Goal: Task Accomplishment & Management: Use online tool/utility

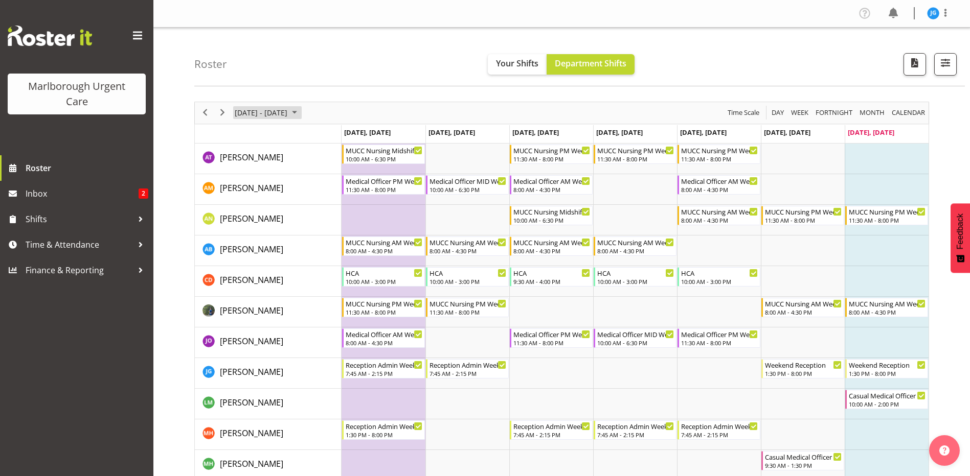
click at [301, 111] on span "September 2025" at bounding box center [294, 112] width 12 height 13
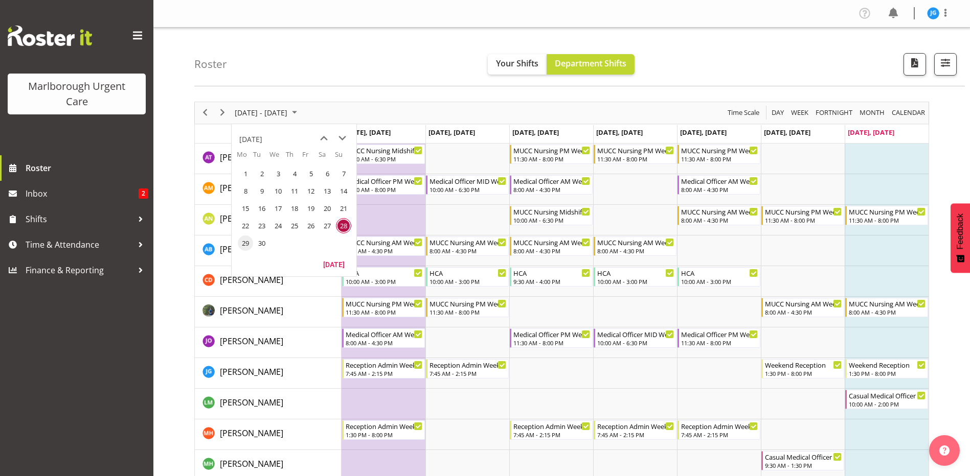
click at [247, 240] on span "29" at bounding box center [245, 243] width 15 height 15
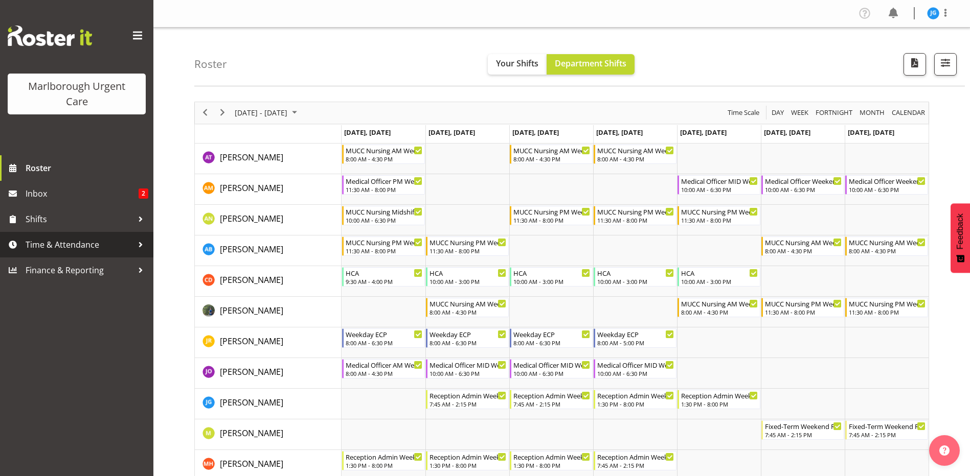
click at [82, 247] on span "Time & Attendance" at bounding box center [79, 244] width 107 height 15
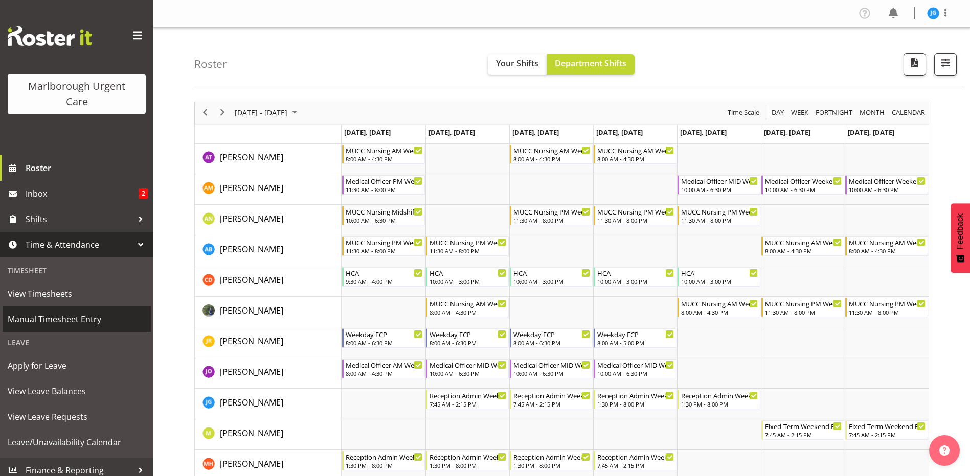
click at [65, 317] on span "Manual Timesheet Entry" at bounding box center [77, 319] width 138 height 15
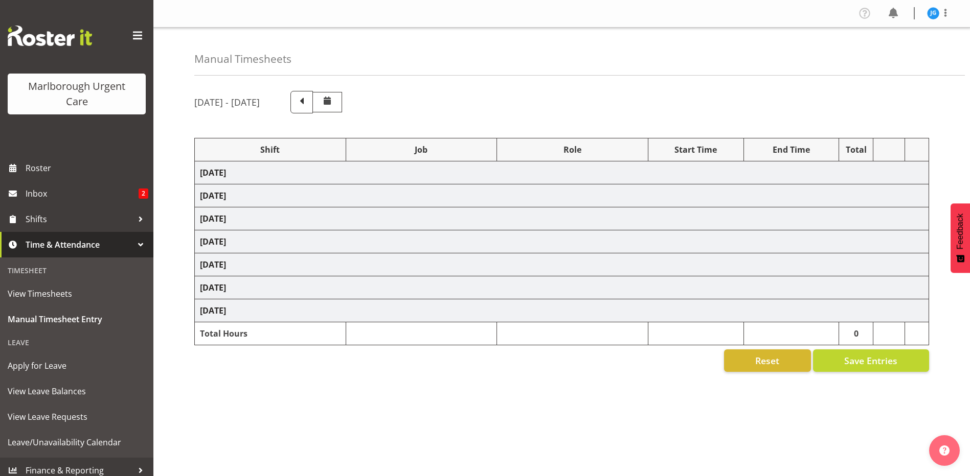
select select "81204"
select select "81205"
select select "81204"
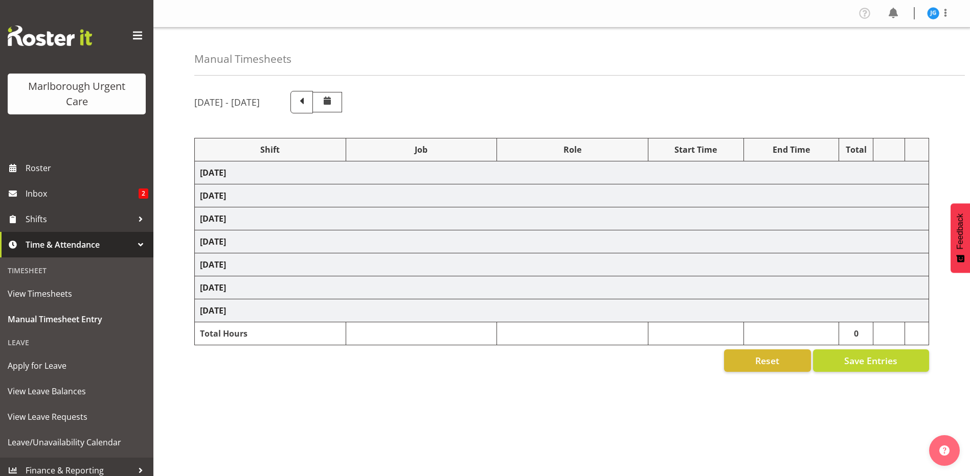
select select "80770"
select select "1563"
select select "80770"
select select "1563"
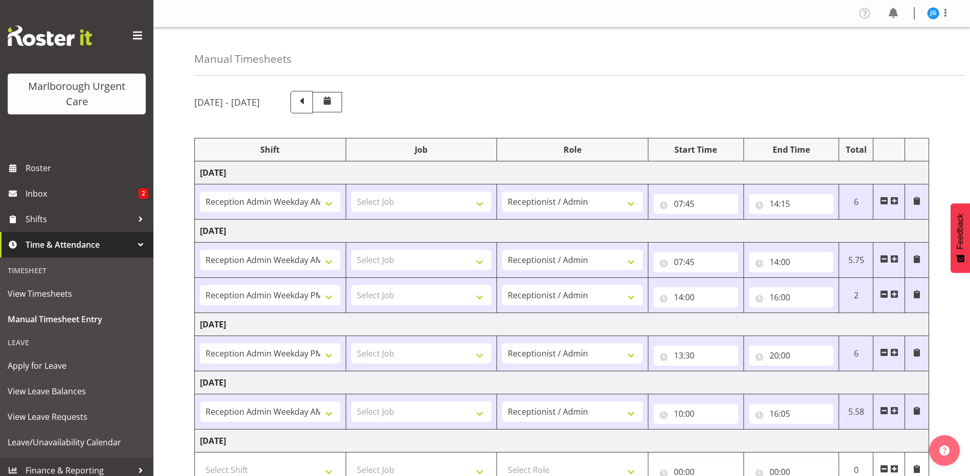
click at [333, 105] on span at bounding box center [327, 101] width 12 height 12
click at [58, 319] on span "Manual Timesheet Entry" at bounding box center [77, 319] width 138 height 15
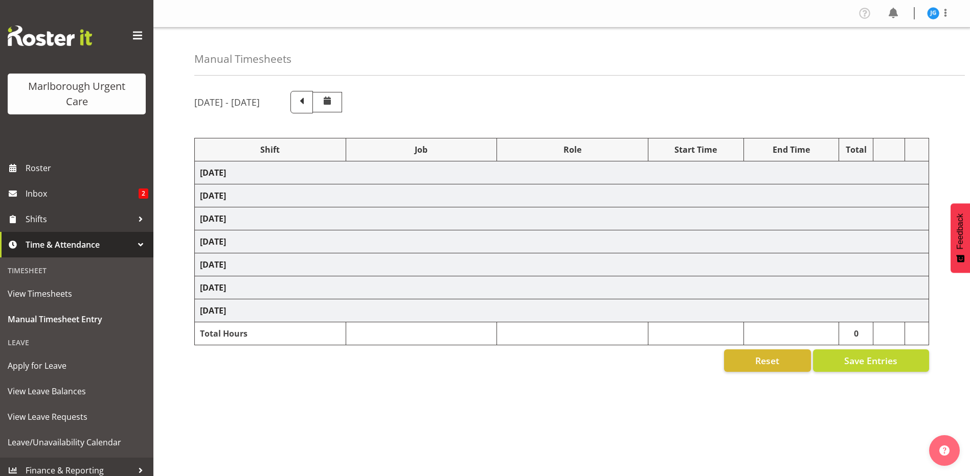
select select "81204"
select select "81205"
select select "81204"
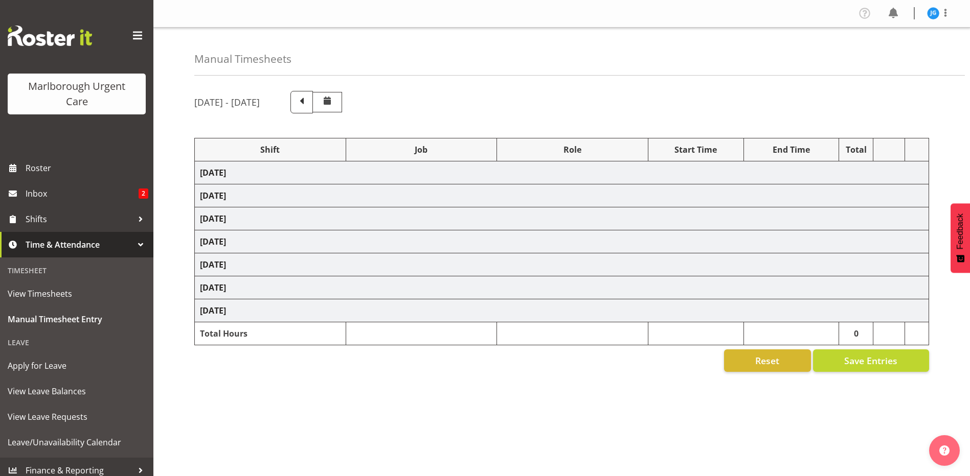
select select "80770"
select select "1563"
select select "80770"
select select "1563"
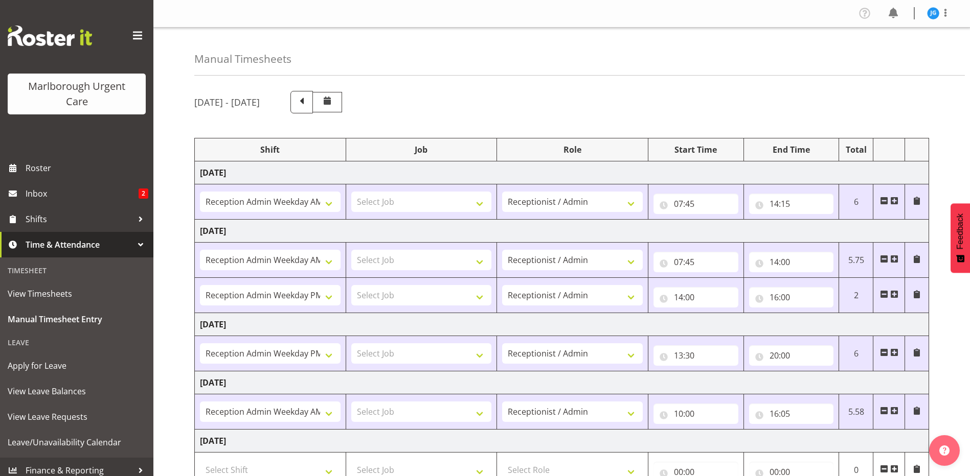
click at [44, 241] on span "Time & Attendance" at bounding box center [79, 244] width 107 height 15
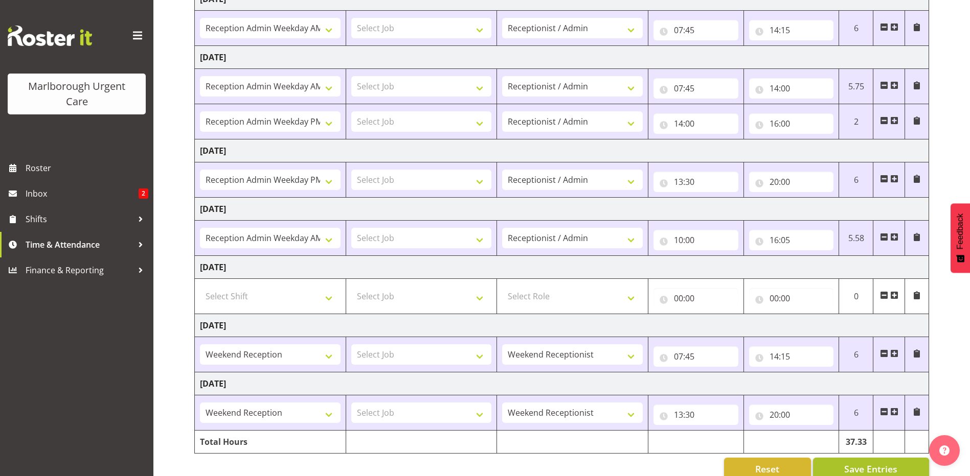
scroll to position [193, 0]
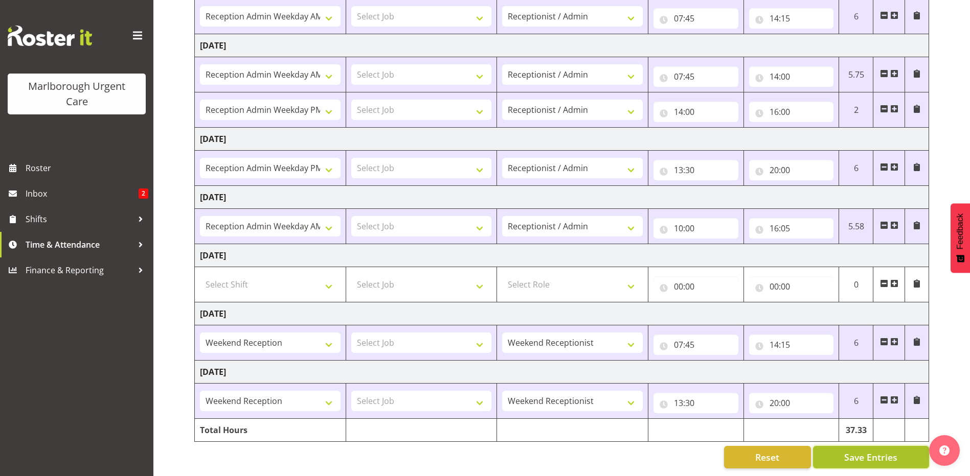
click at [877, 451] on span "Save Entries" at bounding box center [870, 457] width 53 height 13
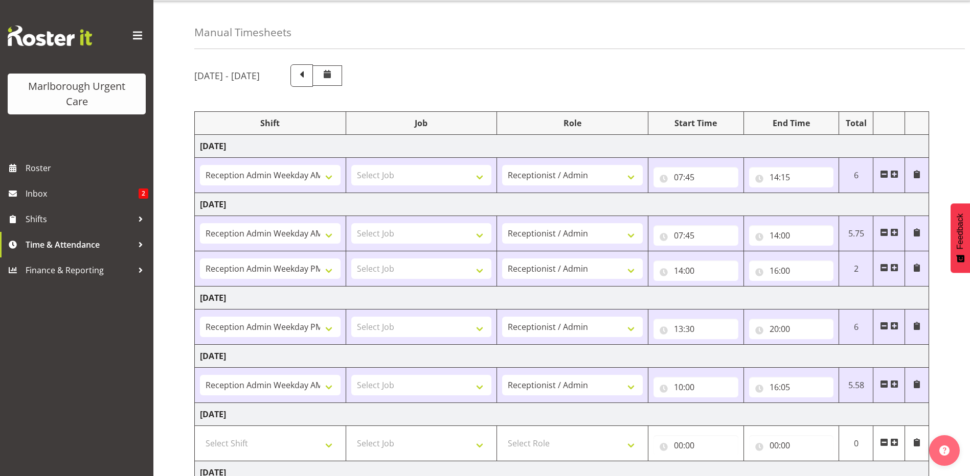
scroll to position [0, 0]
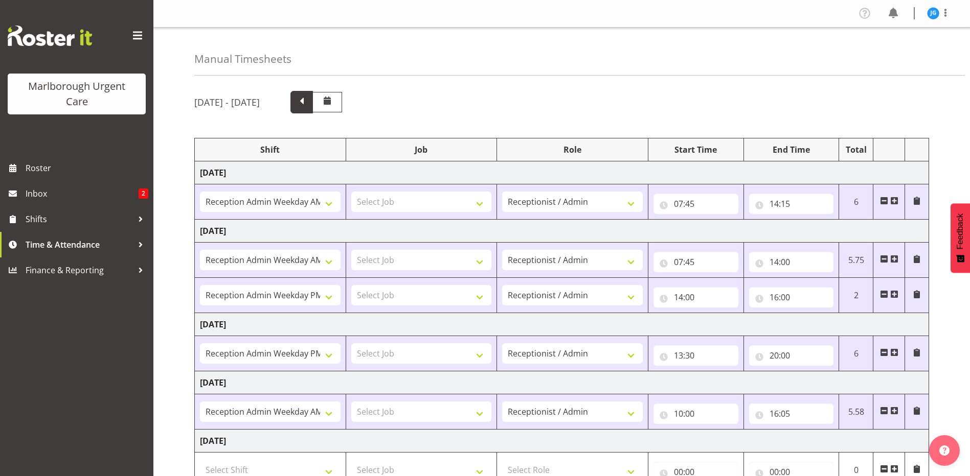
click at [308, 101] on span at bounding box center [301, 101] width 13 height 13
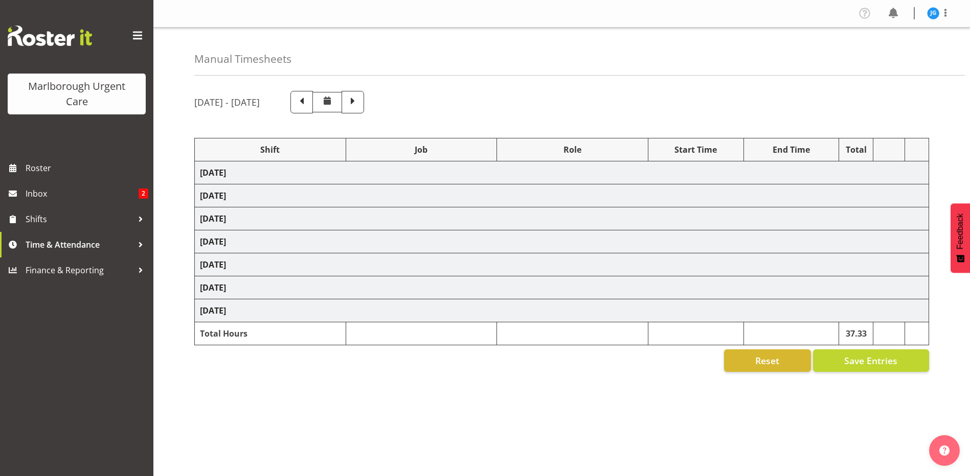
select select "81204"
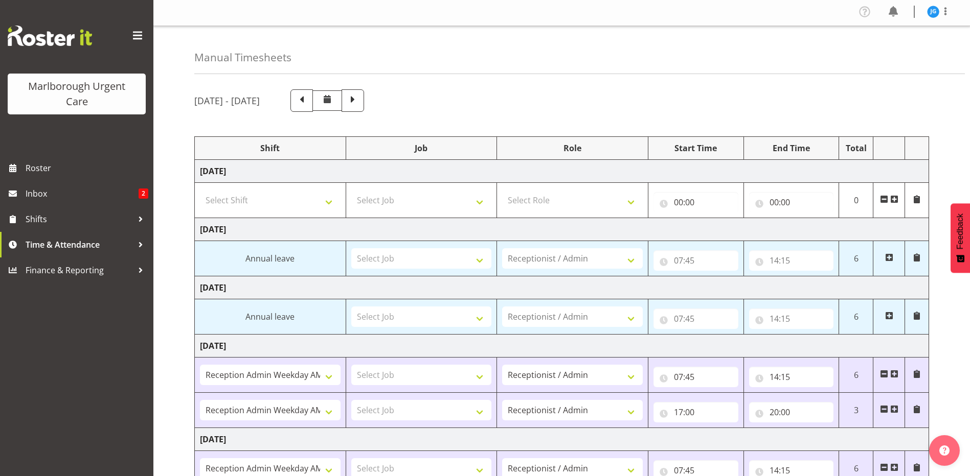
scroll to position [193, 0]
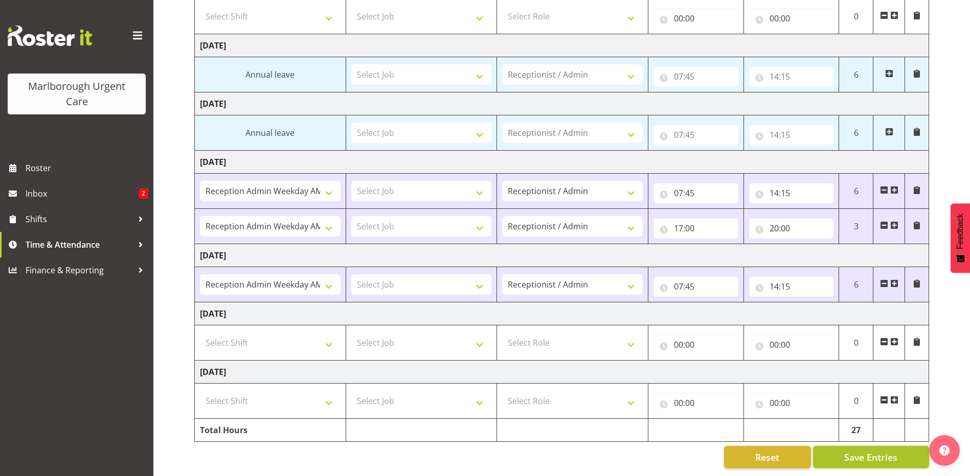
click at [874, 451] on span "Save Entries" at bounding box center [870, 457] width 53 height 13
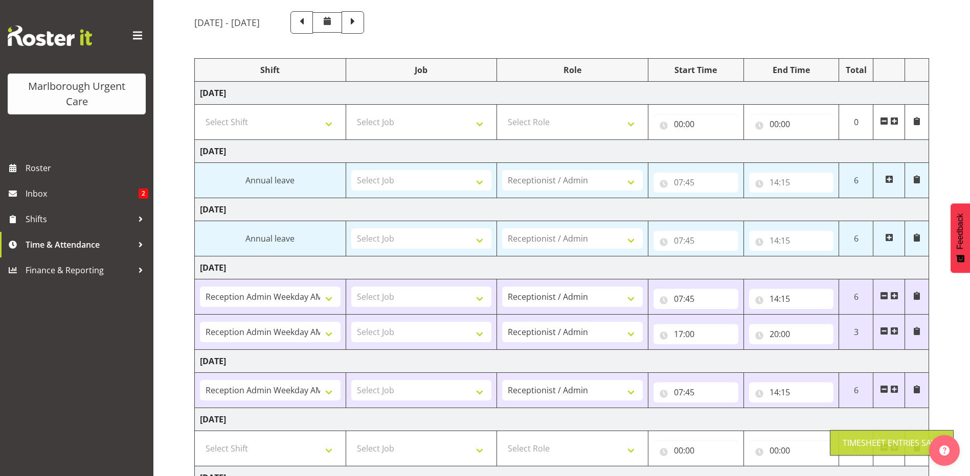
scroll to position [0, 0]
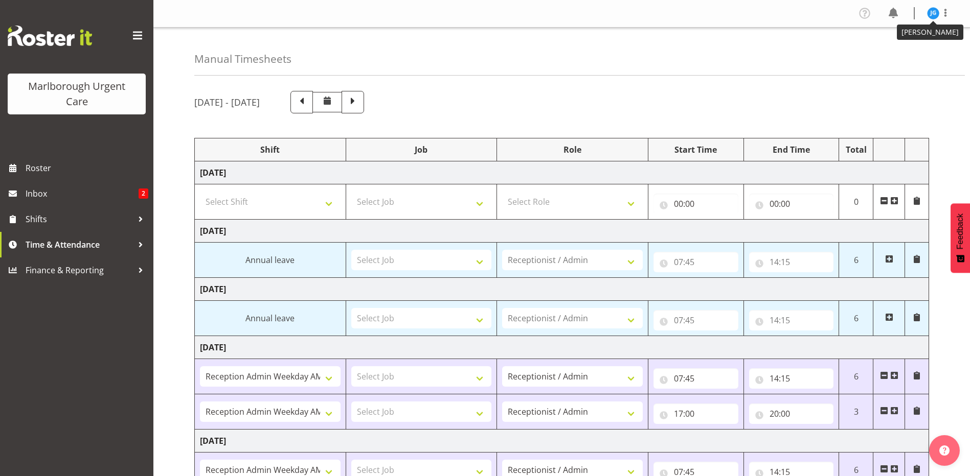
click at [930, 14] on img at bounding box center [933, 13] width 12 height 12
click at [899, 54] on link "Log Out" at bounding box center [902, 53] width 98 height 18
